Goal: Task Accomplishment & Management: Use online tool/utility

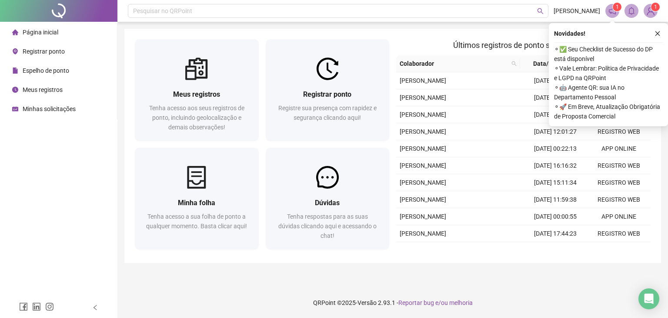
click at [43, 48] on span "Registrar ponto" at bounding box center [44, 51] width 42 height 7
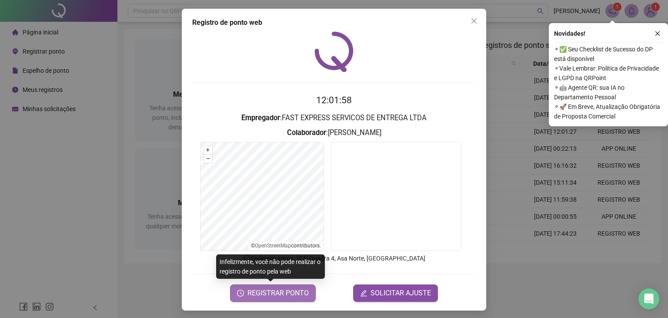
click at [269, 293] on span "REGISTRAR PONTO" at bounding box center [277, 293] width 61 height 10
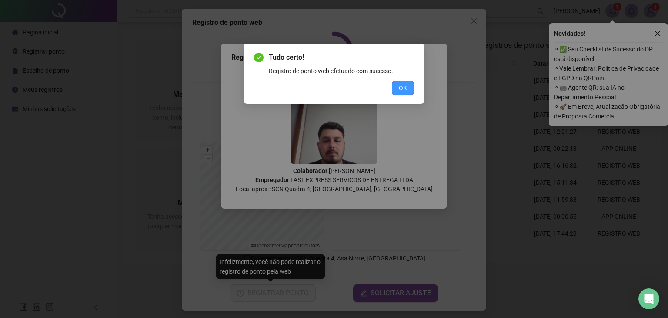
click at [401, 87] on span "OK" at bounding box center [403, 88] width 8 height 10
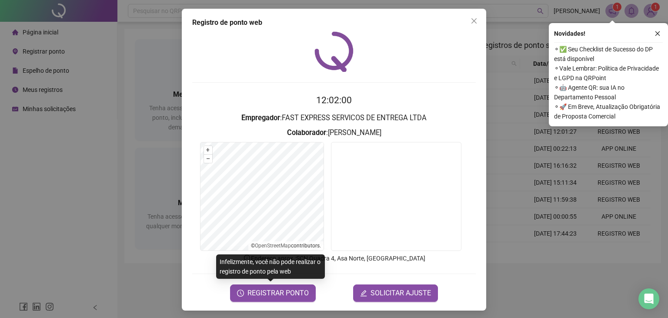
drag, startPoint x: 471, startPoint y: 17, endPoint x: 486, endPoint y: 18, distance: 15.7
click at [471, 17] on icon "close" at bounding box center [474, 20] width 7 height 7
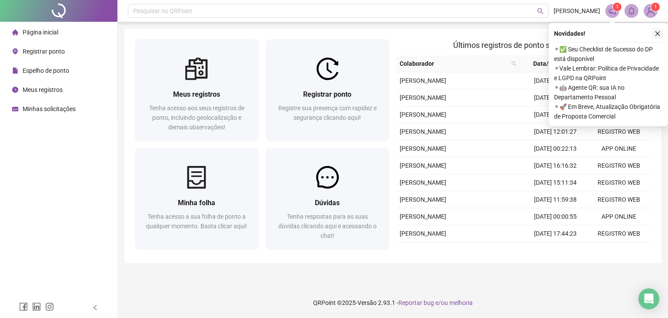
click at [655, 34] on icon "close" at bounding box center [658, 33] width 6 height 6
